Goal: Task Accomplishment & Management: Use online tool/utility

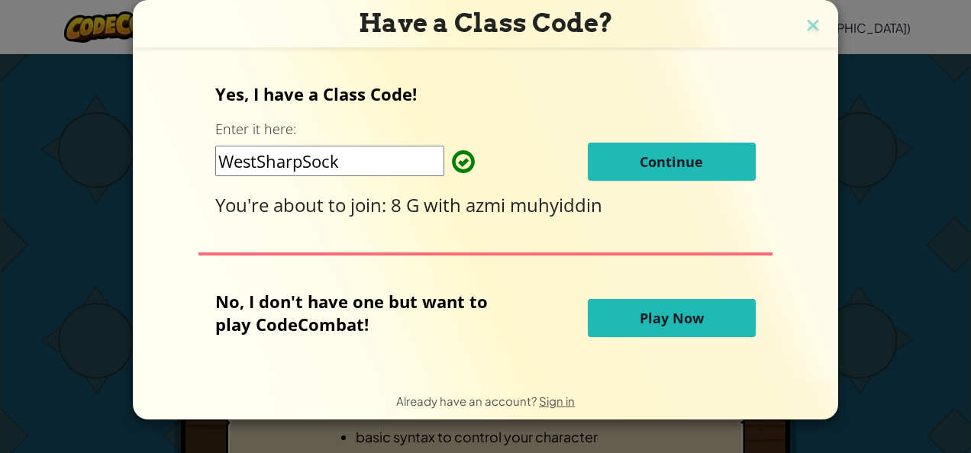
click at [692, 318] on span "Play Now" at bounding box center [672, 318] width 64 height 18
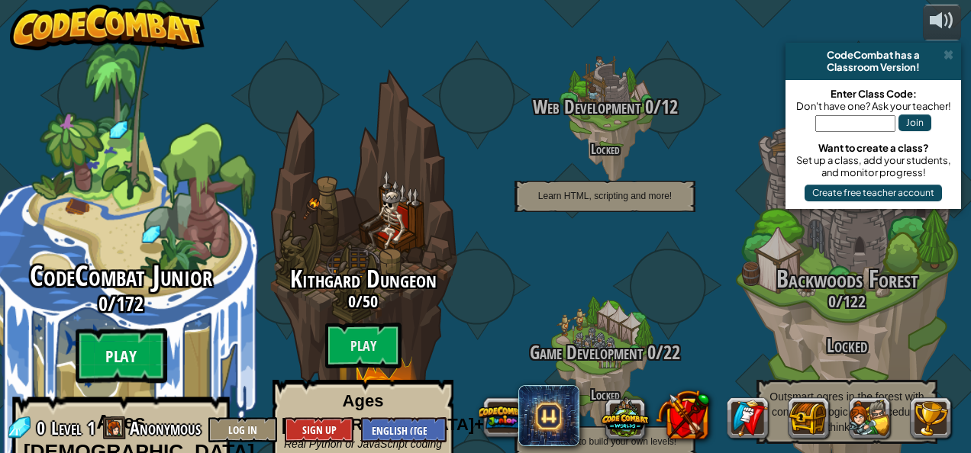
click at [131, 329] on btn "Play" at bounding box center [122, 356] width 92 height 55
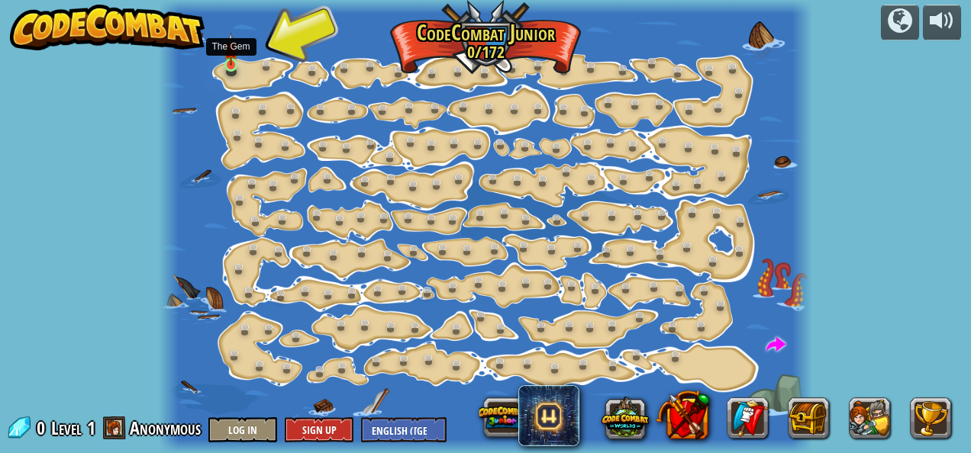
click at [231, 63] on img at bounding box center [231, 49] width 15 height 33
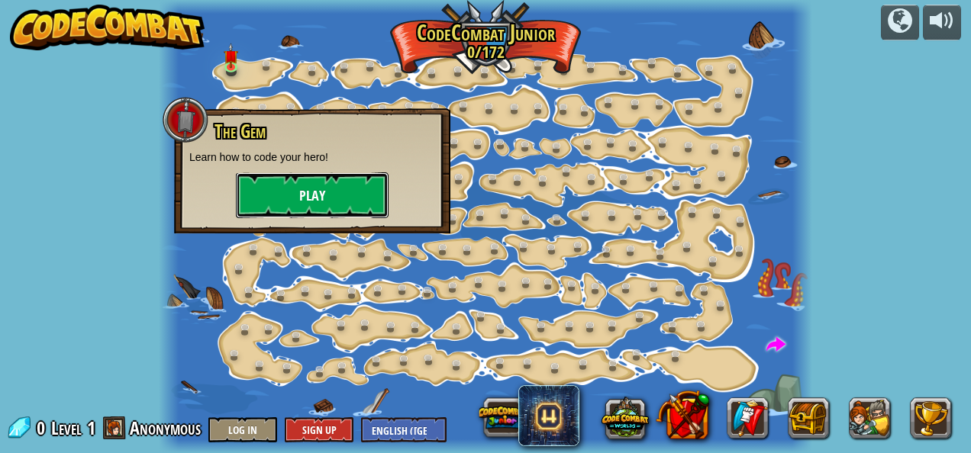
click at [324, 183] on button "Play" at bounding box center [312, 196] width 153 height 46
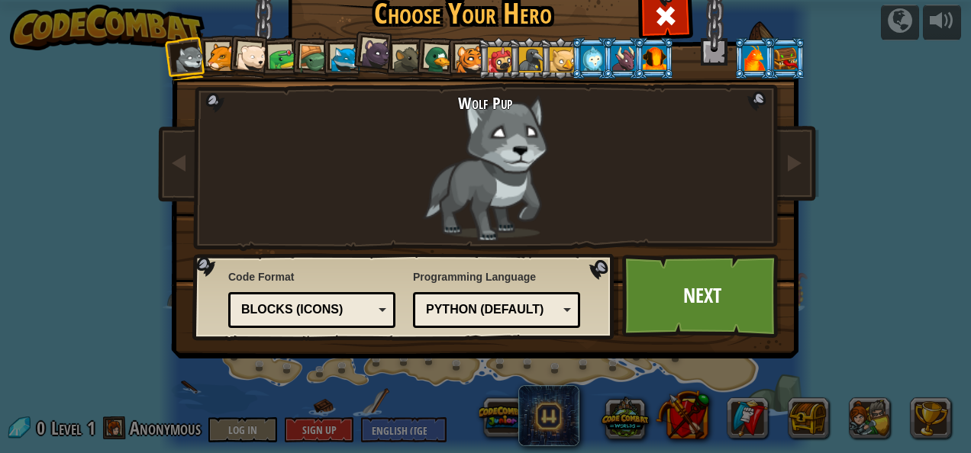
click at [507, 311] on div "Python (Default)" at bounding box center [492, 311] width 132 height 18
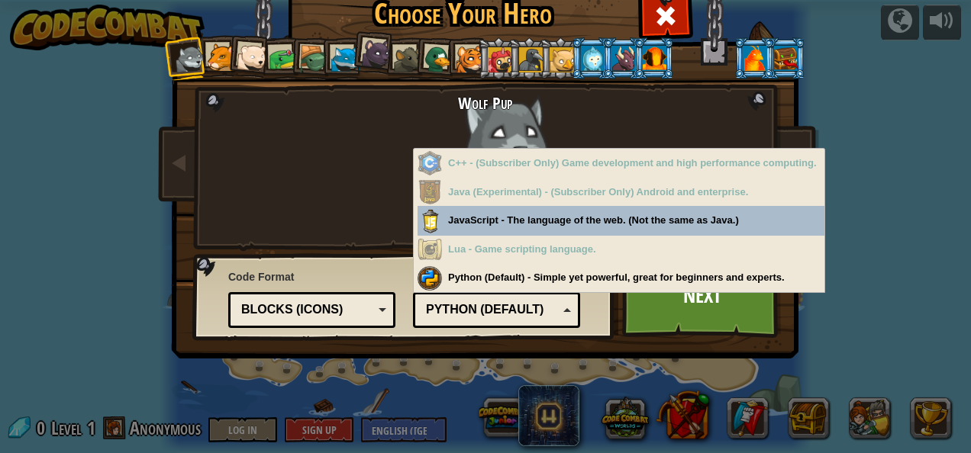
click at [507, 311] on div "Python (Default)" at bounding box center [492, 311] width 132 height 18
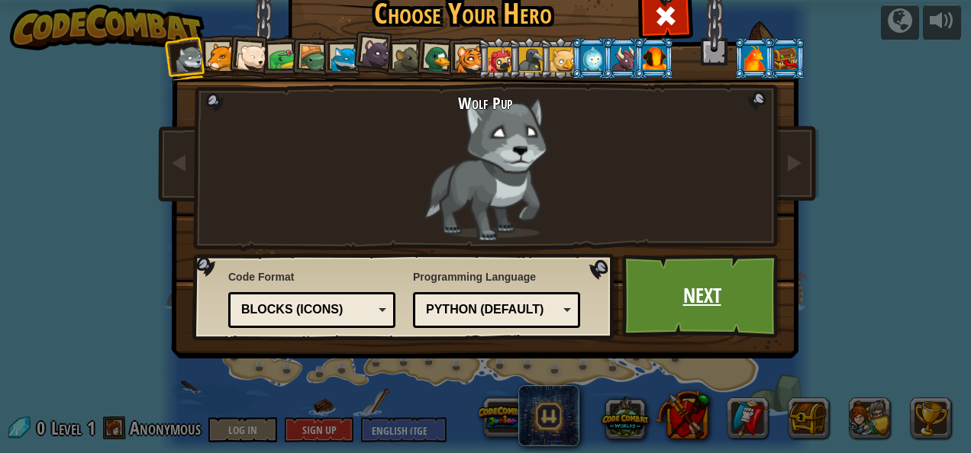
click at [657, 297] on link "Next" at bounding box center [702, 296] width 160 height 84
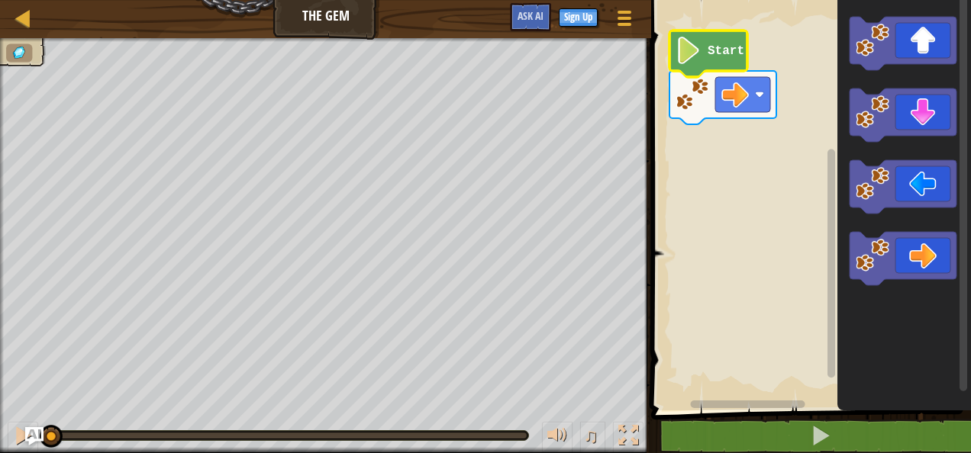
click at [717, 61] on icon "Blockly Workspace" at bounding box center [709, 54] width 78 height 47
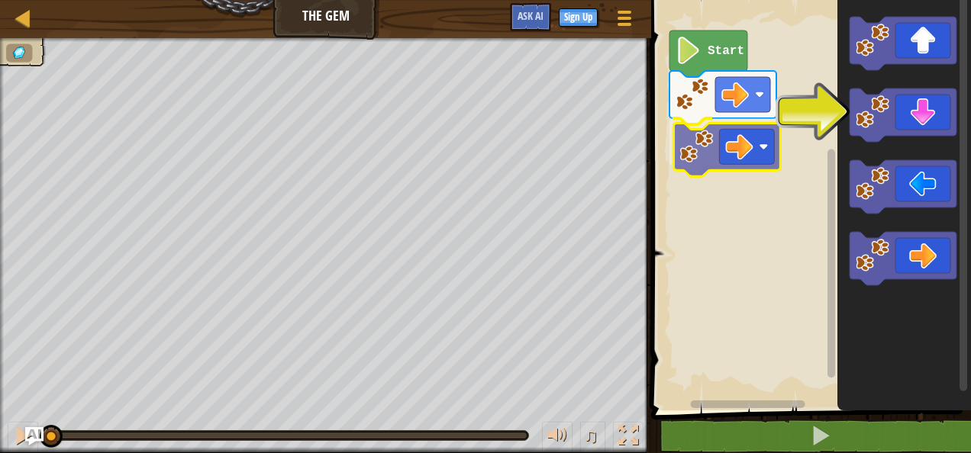
click at [712, 125] on div "Start" at bounding box center [809, 201] width 324 height 418
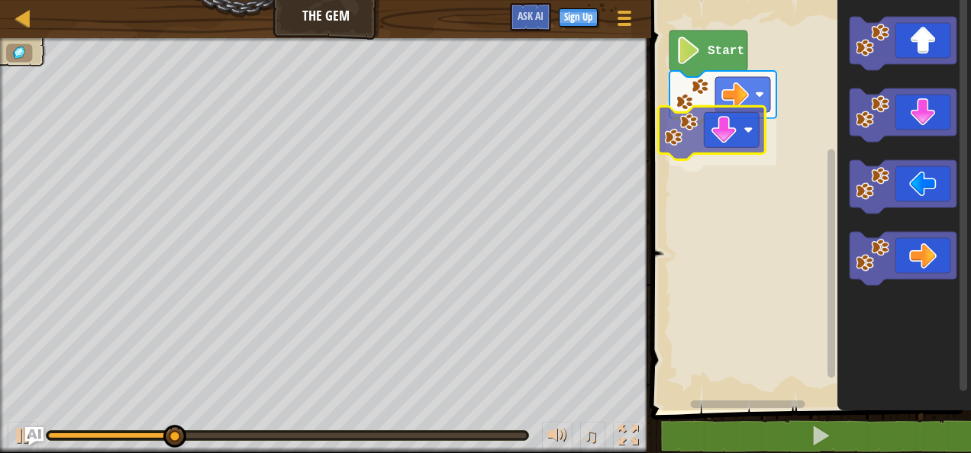
click at [744, 148] on div "Start" at bounding box center [809, 201] width 324 height 418
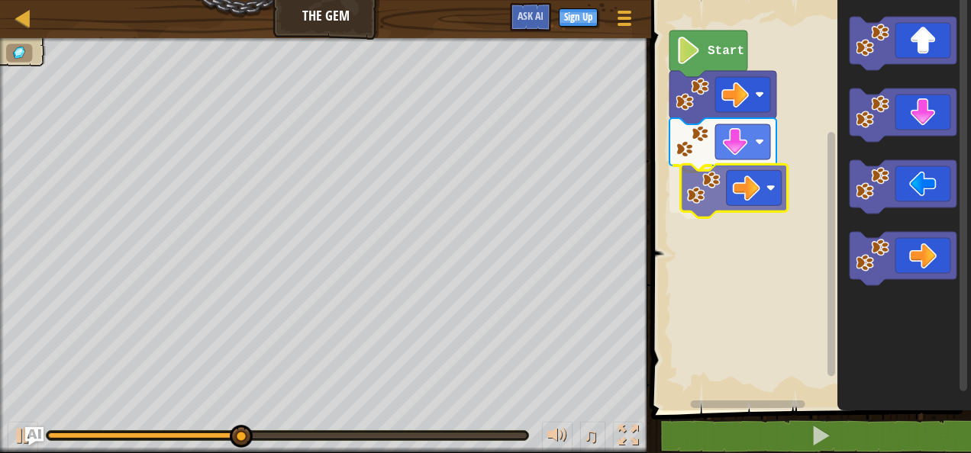
click at [734, 179] on div "Start" at bounding box center [809, 201] width 324 height 418
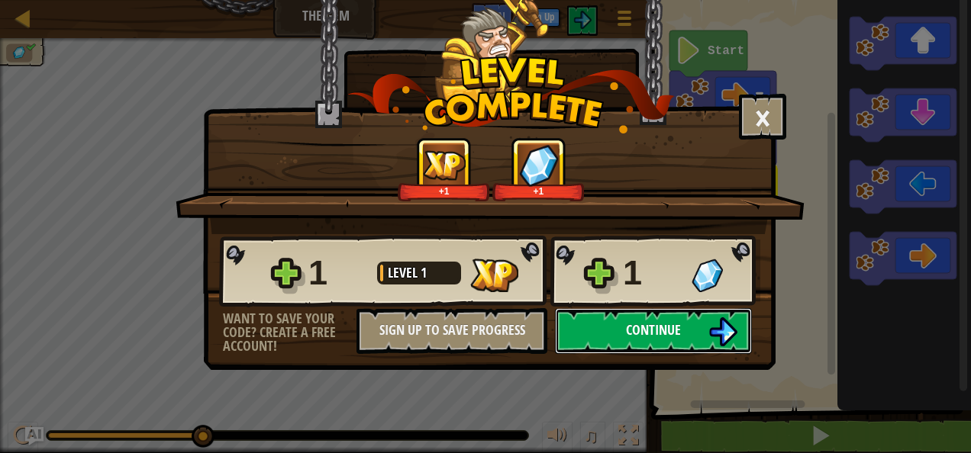
click at [687, 323] on button "Continue" at bounding box center [653, 331] width 197 height 46
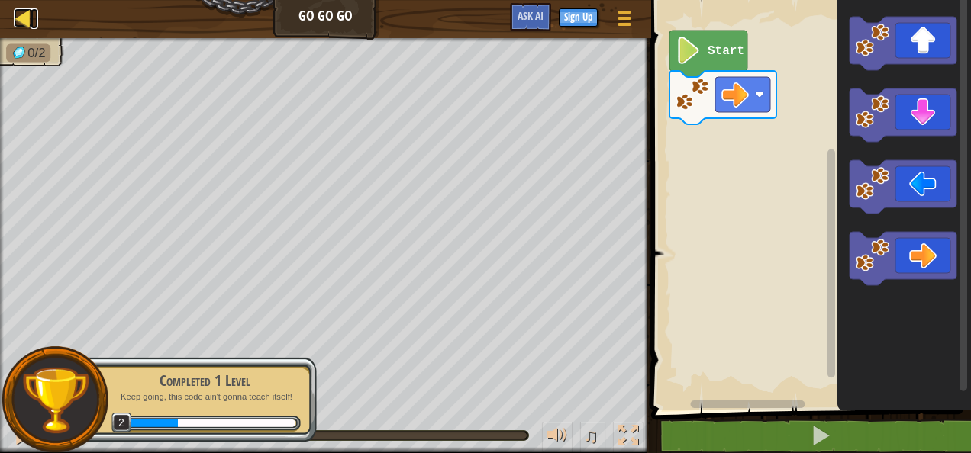
click at [27, 18] on div at bounding box center [23, 17] width 19 height 19
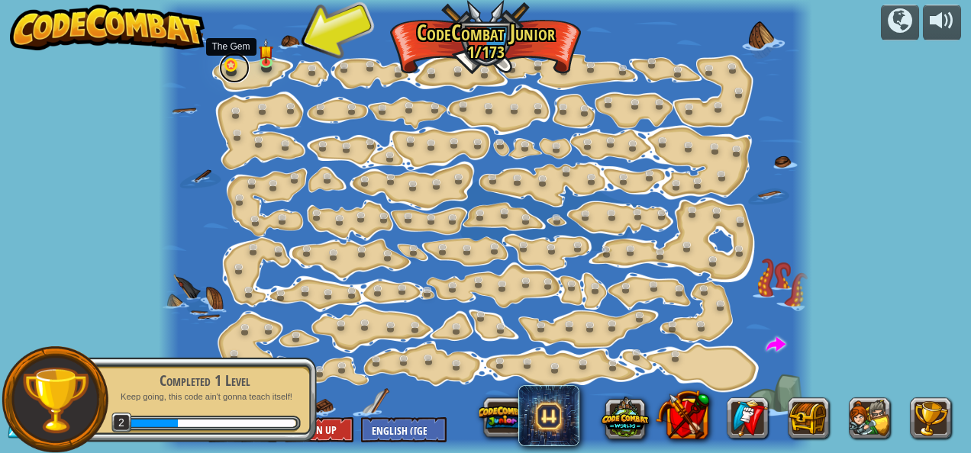
click at [230, 66] on link at bounding box center [234, 68] width 31 height 31
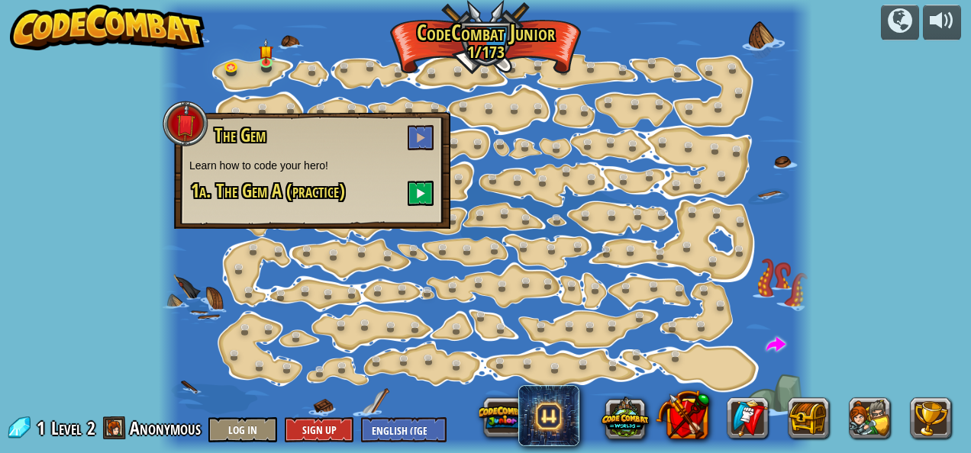
click at [113, 126] on div "powered by Step Change (Locked) Change step arguments. Go Smart (Locked) Now we…" at bounding box center [485, 226] width 971 height 453
click at [418, 142] on span at bounding box center [420, 137] width 11 height 11
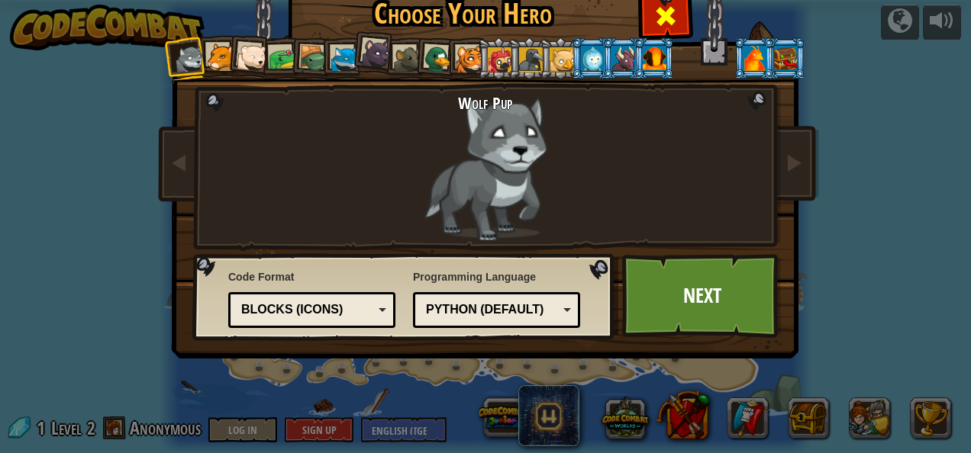
click at [660, 11] on span at bounding box center [665, 16] width 24 height 24
